Goal: Find contact information: Find contact information

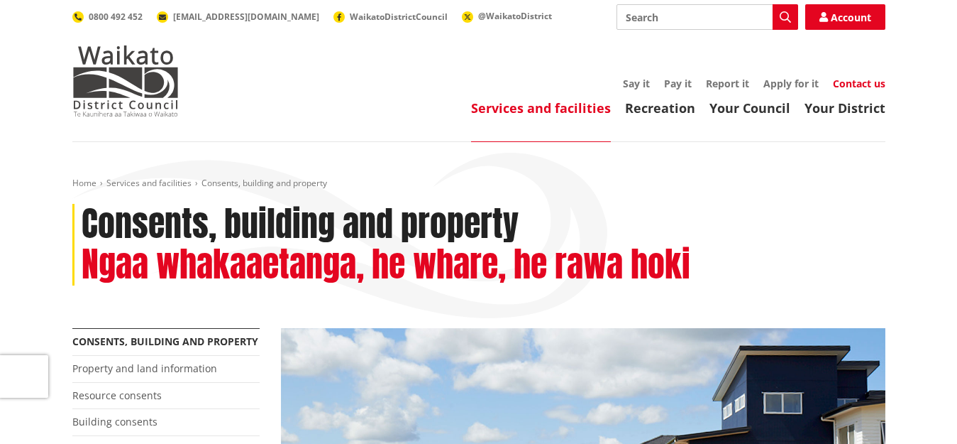
drag, startPoint x: 0, startPoint y: 0, endPoint x: 849, endPoint y: 79, distance: 852.4
click at [849, 79] on link "Contact us" at bounding box center [859, 83] width 53 height 13
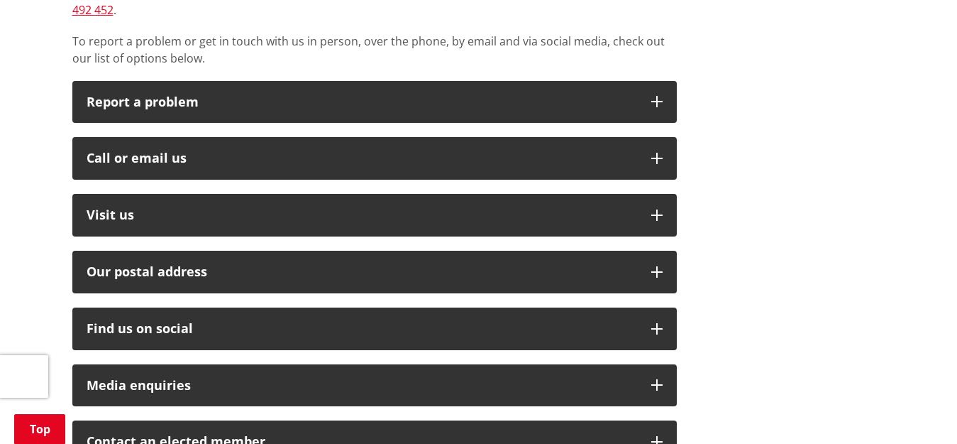
scroll to position [377, 0]
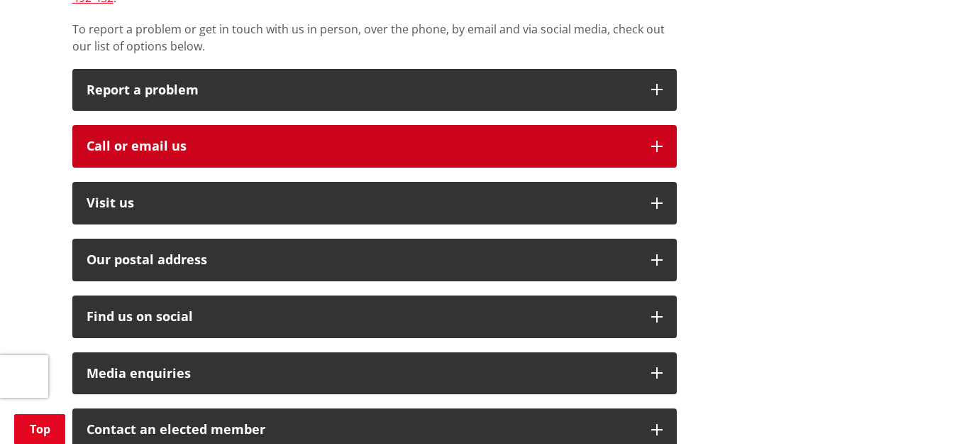
click at [560, 156] on button "Call or email us" at bounding box center [374, 146] width 605 height 43
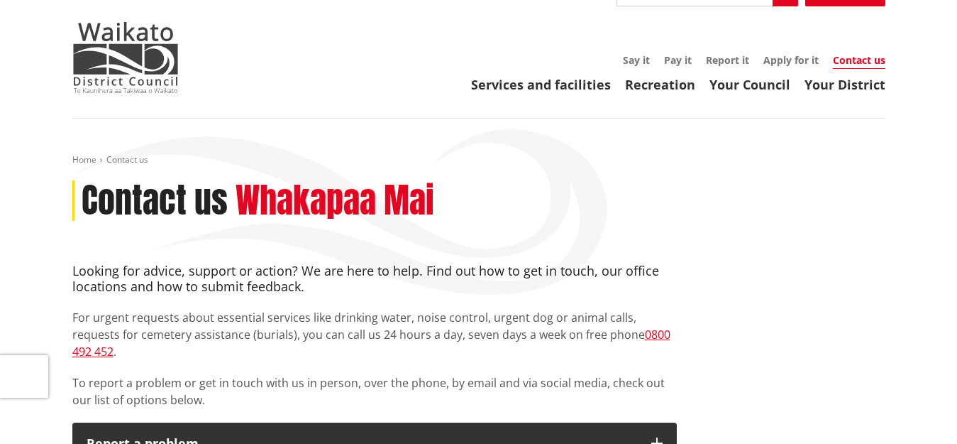
scroll to position [0, 0]
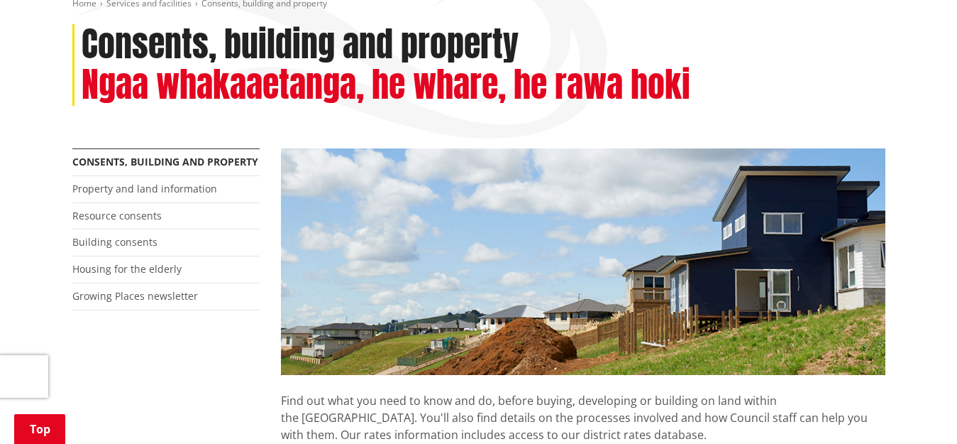
scroll to position [250, 0]
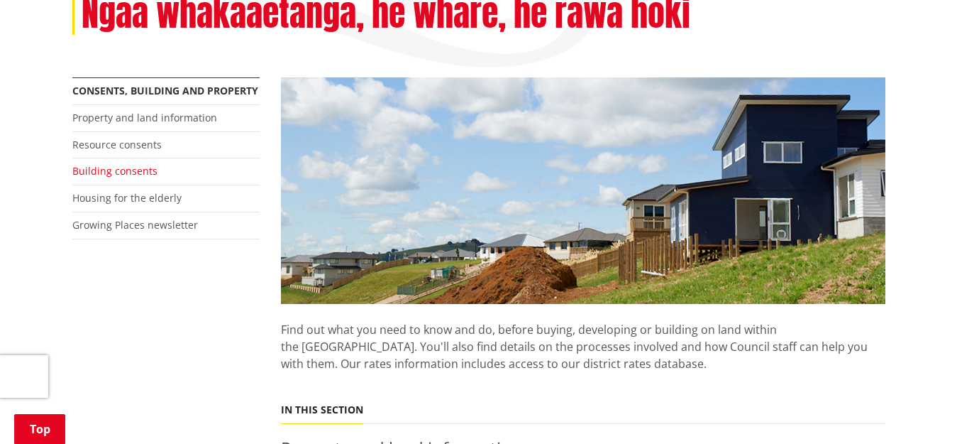
click at [84, 177] on link "Building consents" at bounding box center [114, 170] width 85 height 13
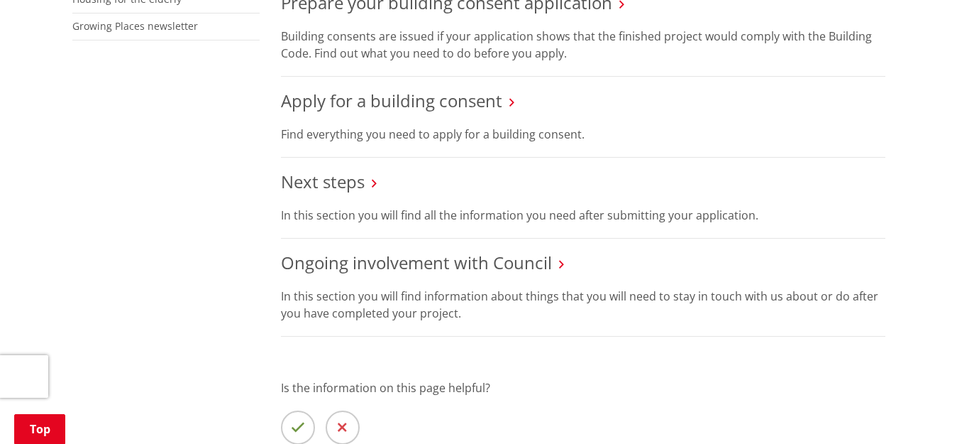
scroll to position [534, 0]
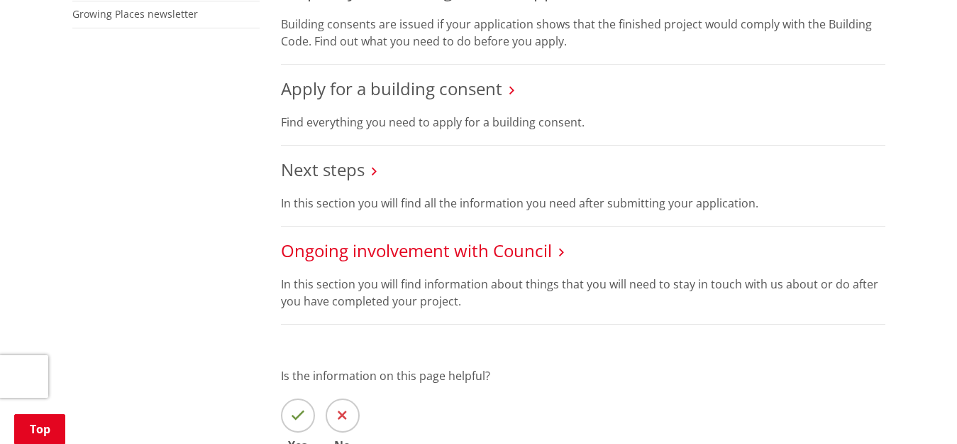
click at [500, 253] on link "Ongoing involvement with Council" at bounding box center [416, 249] width 271 height 23
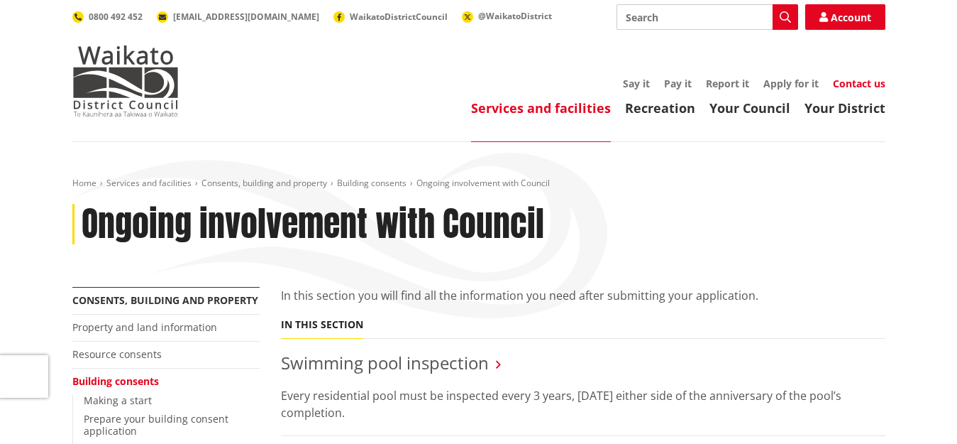
click at [849, 83] on link "Contact us" at bounding box center [859, 83] width 53 height 13
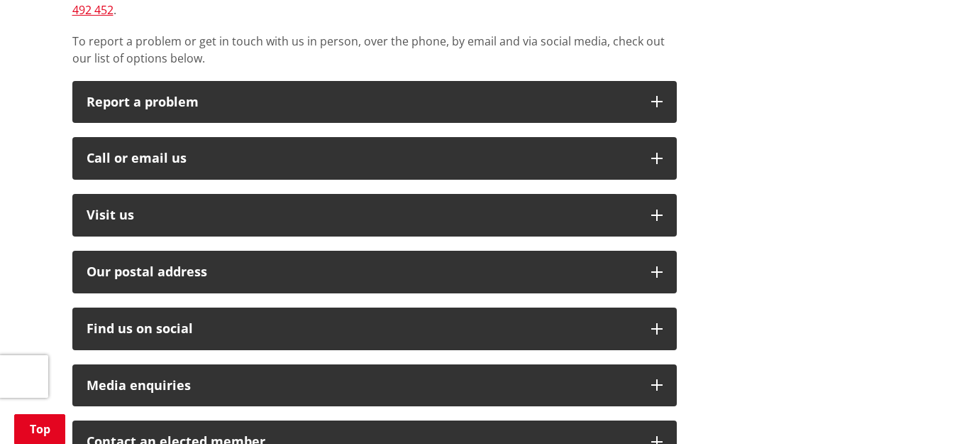
scroll to position [321, 0]
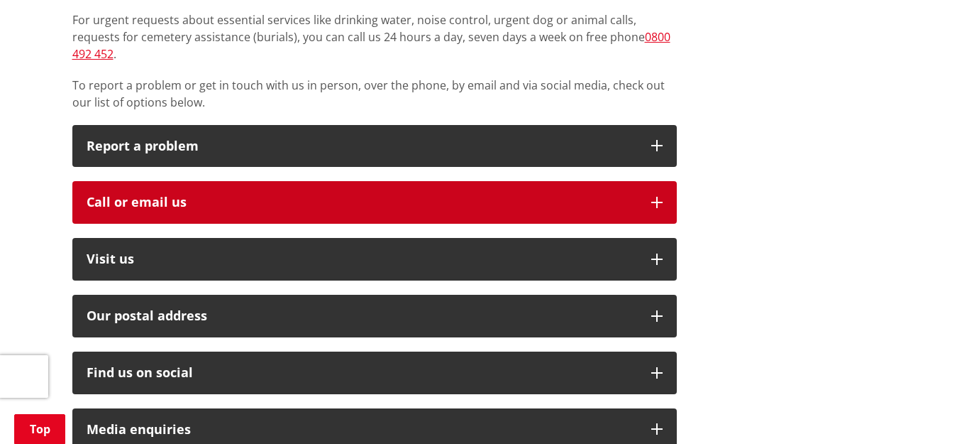
click at [646, 199] on button "Call or email us" at bounding box center [374, 202] width 605 height 43
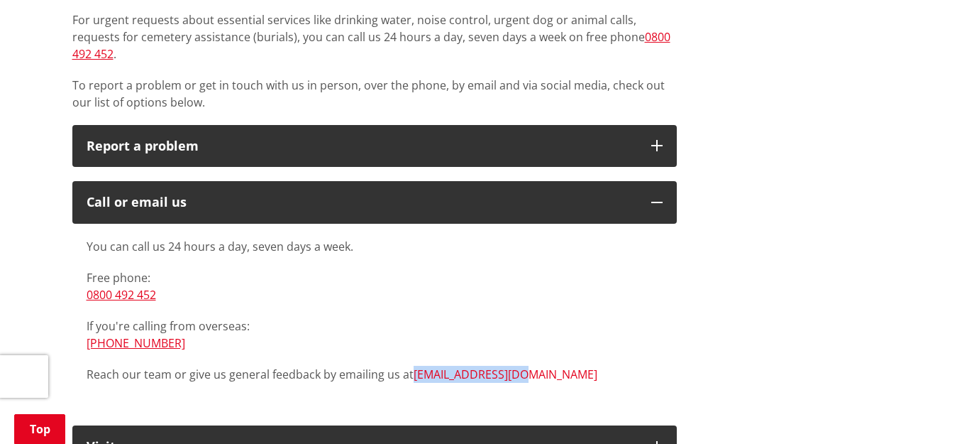
drag, startPoint x: 527, startPoint y: 378, endPoint x: 417, endPoint y: 375, distance: 110.7
click at [417, 375] on p "Reach our team or give us general feedback by emailing us at [EMAIL_ADDRESS][DO…" at bounding box center [375, 373] width 576 height 17
copy link "[EMAIL_ADDRESS][DOMAIN_NAME]"
